Goal: Information Seeking & Learning: Learn about a topic

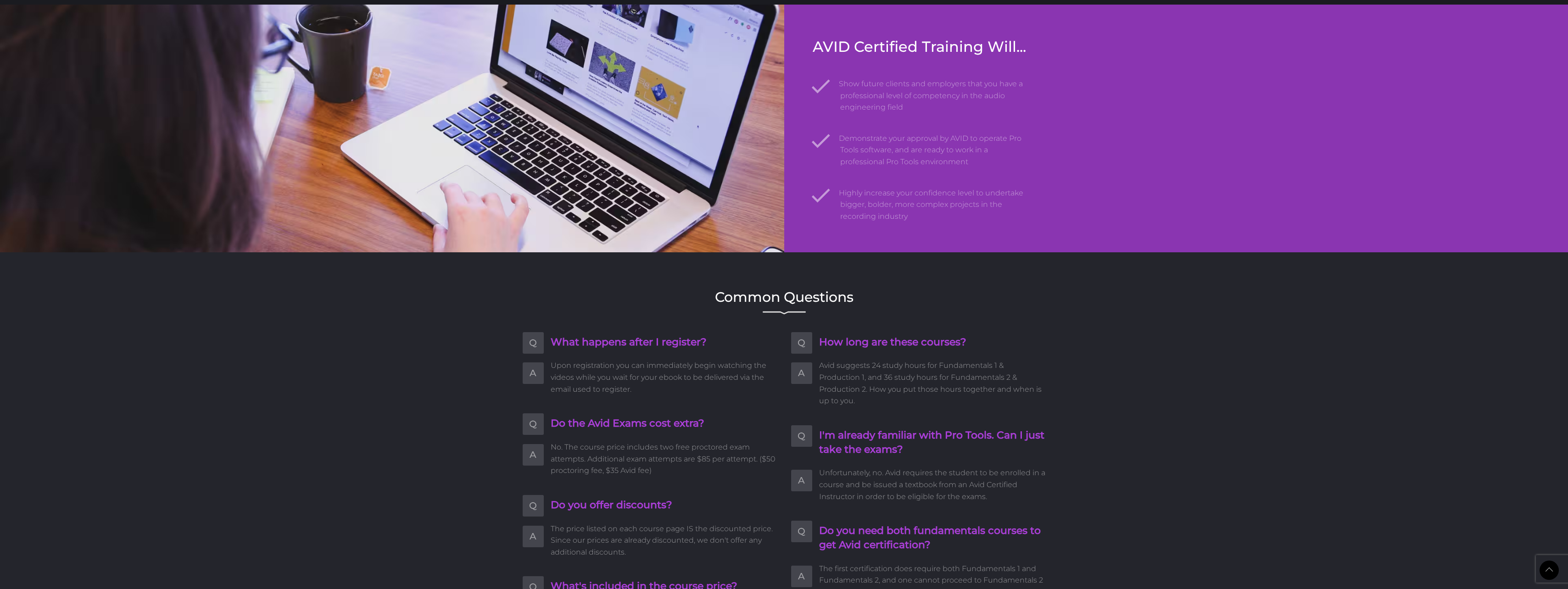
scroll to position [1193, 0]
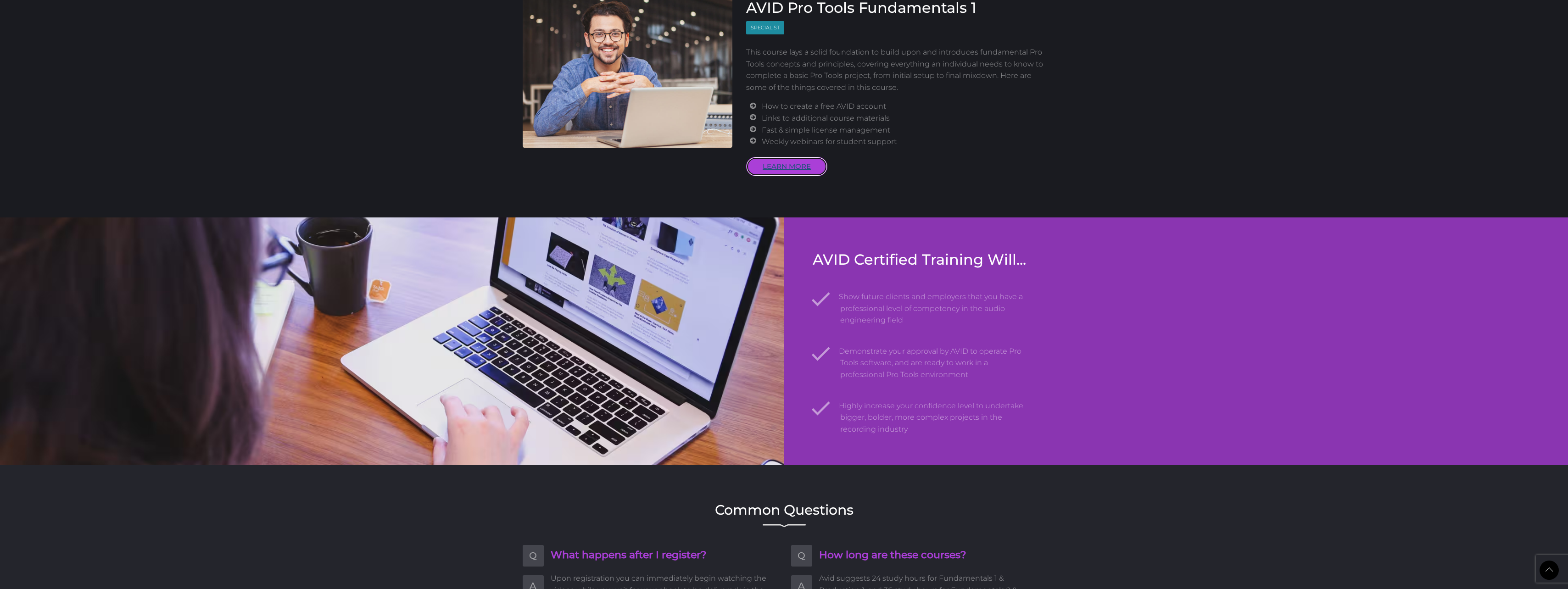
click at [780, 176] on link "LEARN MORE" at bounding box center [786, 167] width 81 height 19
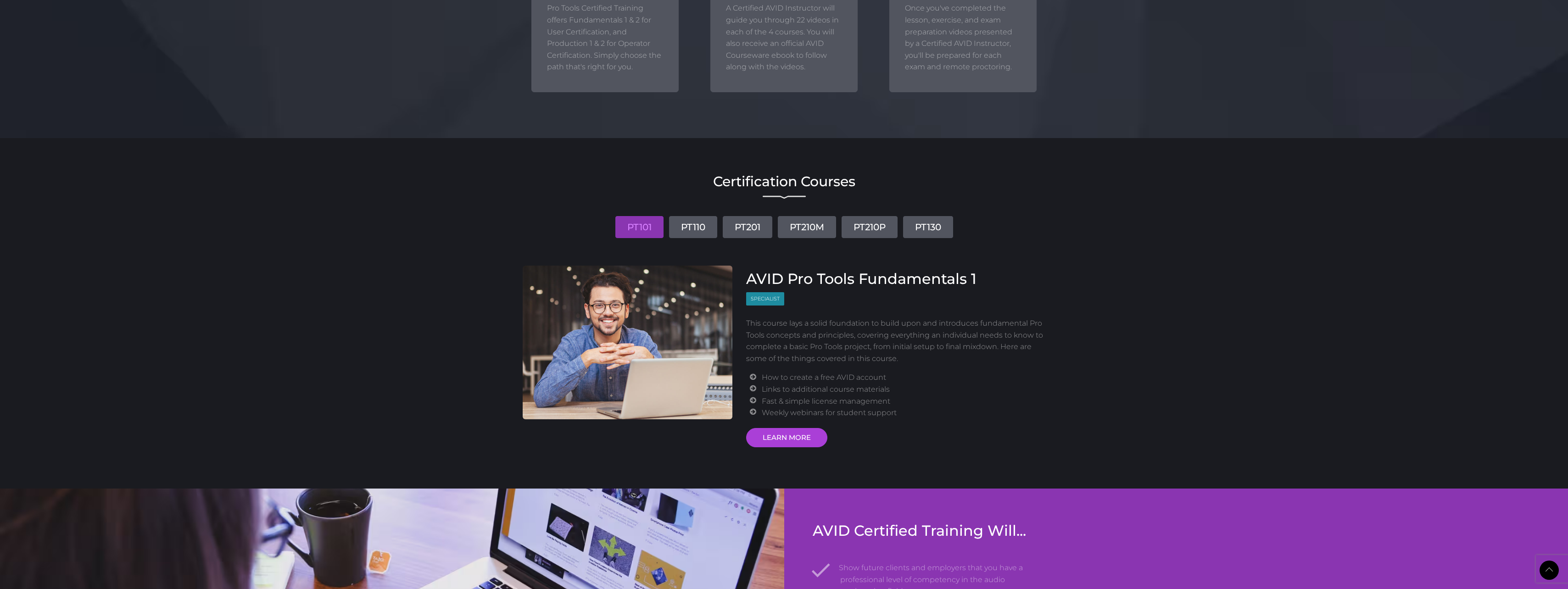
scroll to position [1009, 0]
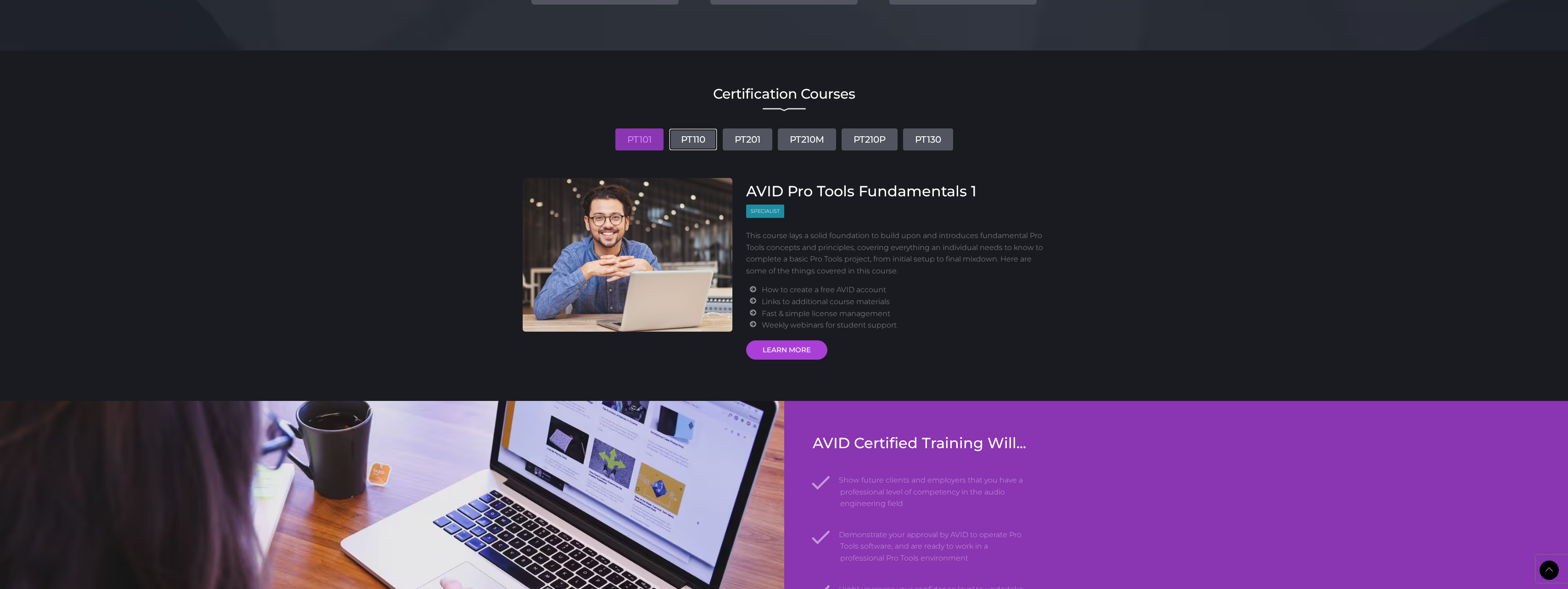
click at [669, 150] on link "PT110" at bounding box center [693, 139] width 48 height 22
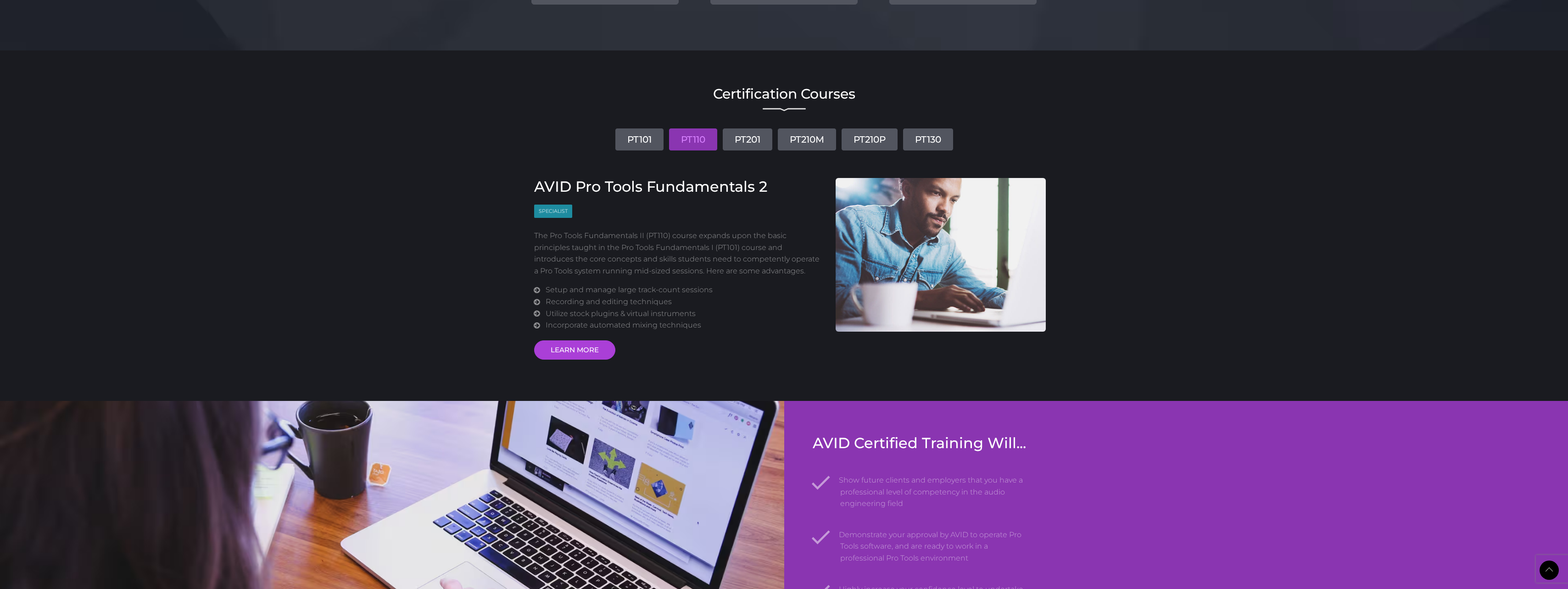
click at [723, 150] on link "PT201" at bounding box center [747, 139] width 49 height 22
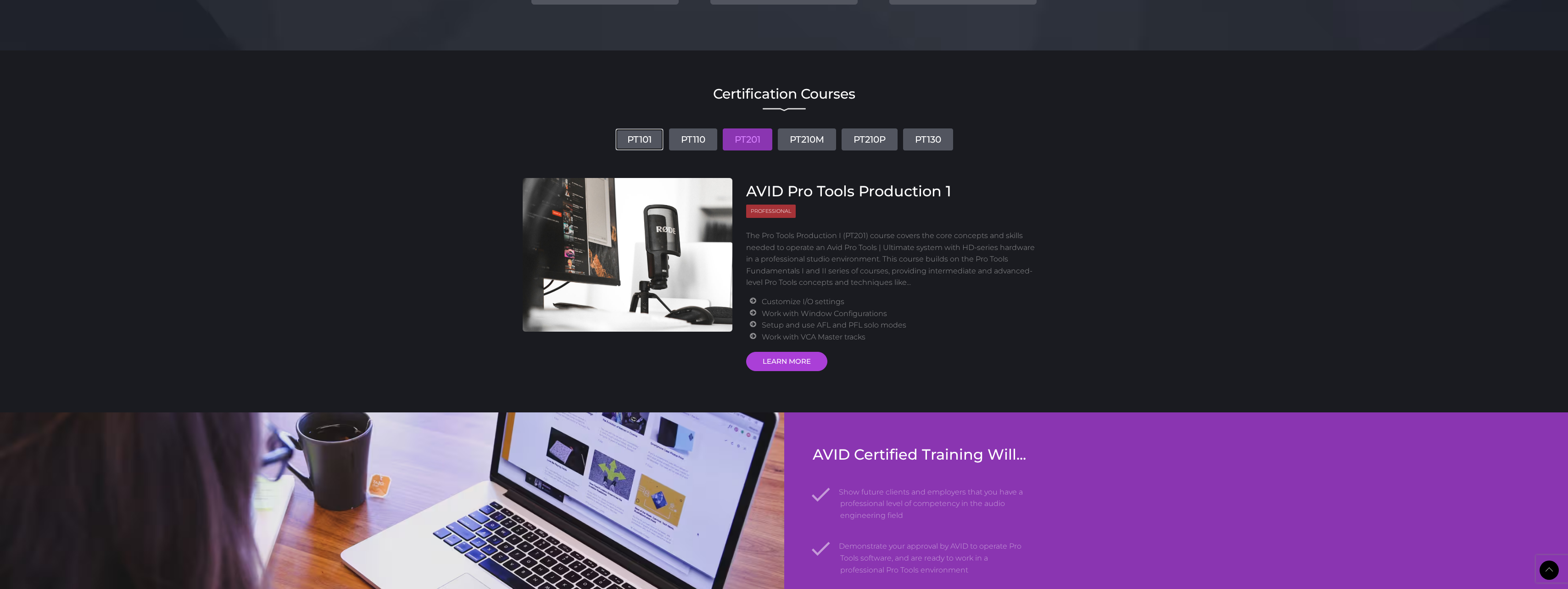
click at [615, 150] on link "PT101" at bounding box center [639, 139] width 48 height 22
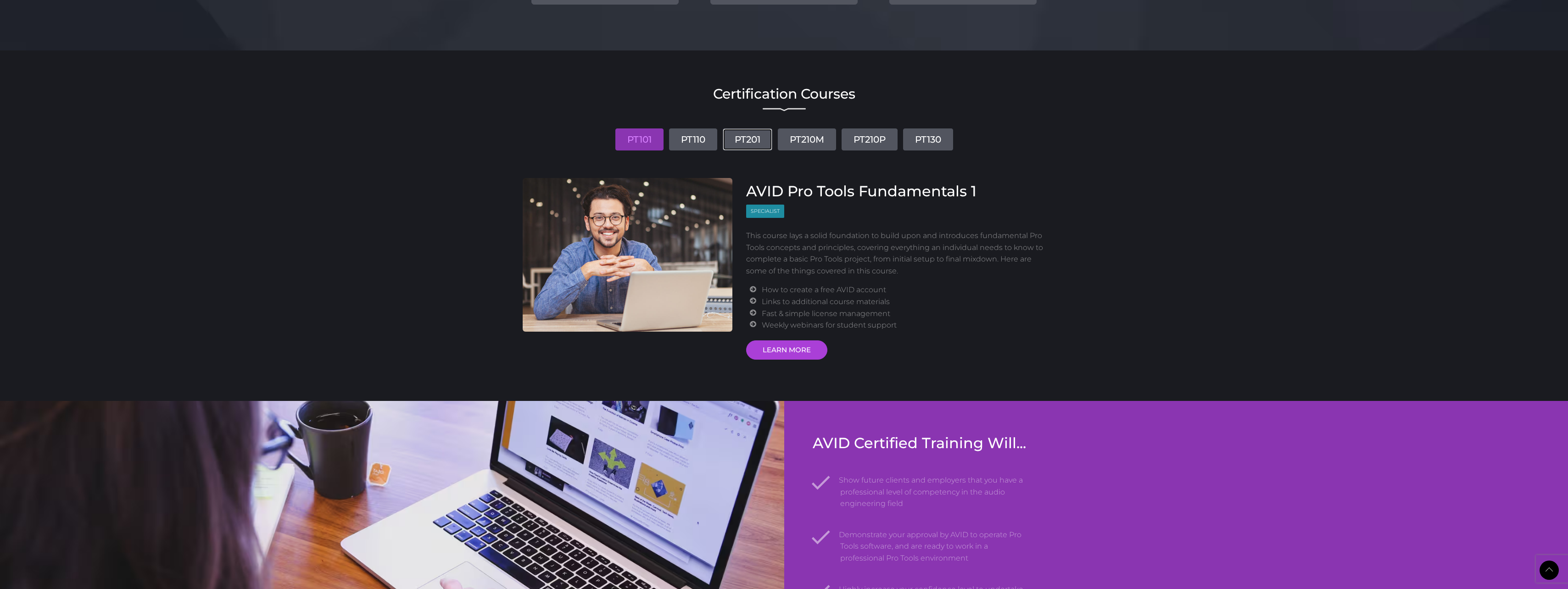
click at [737, 150] on link "PT201" at bounding box center [747, 139] width 49 height 22
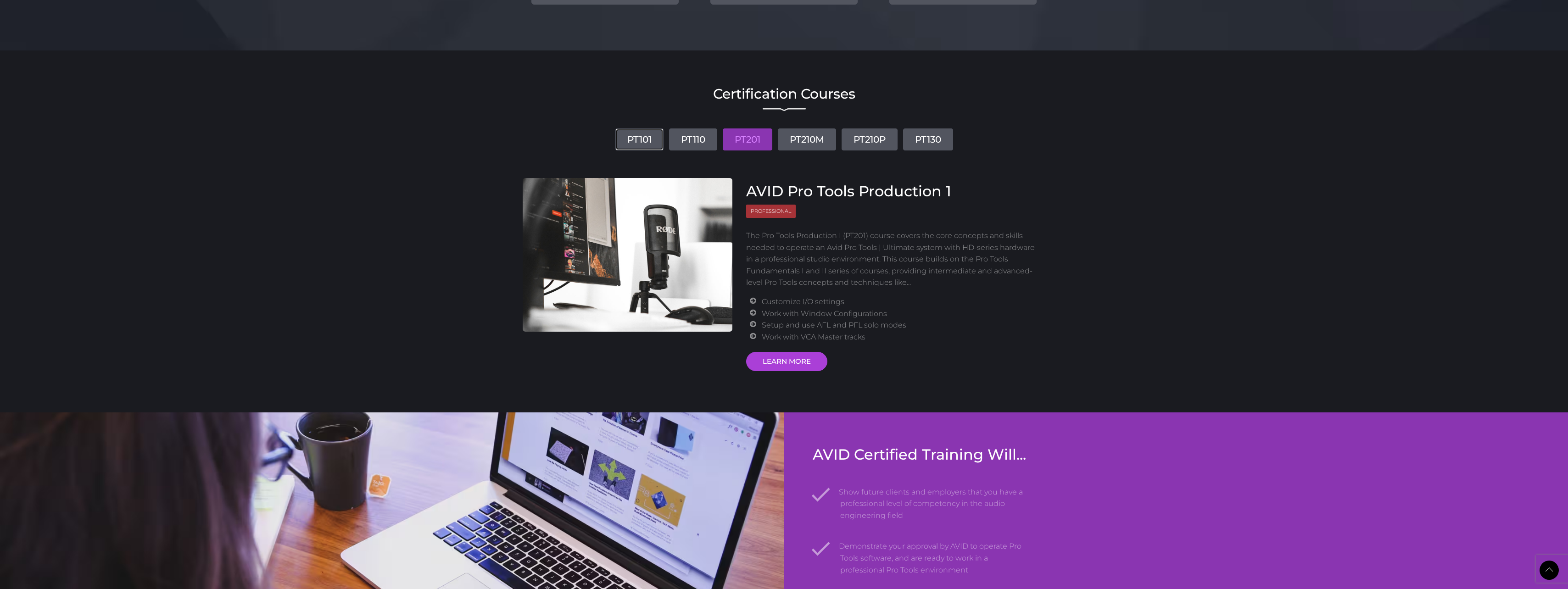
click at [615, 150] on link "PT101" at bounding box center [639, 139] width 48 height 22
